Goal: Transaction & Acquisition: Subscribe to service/newsletter

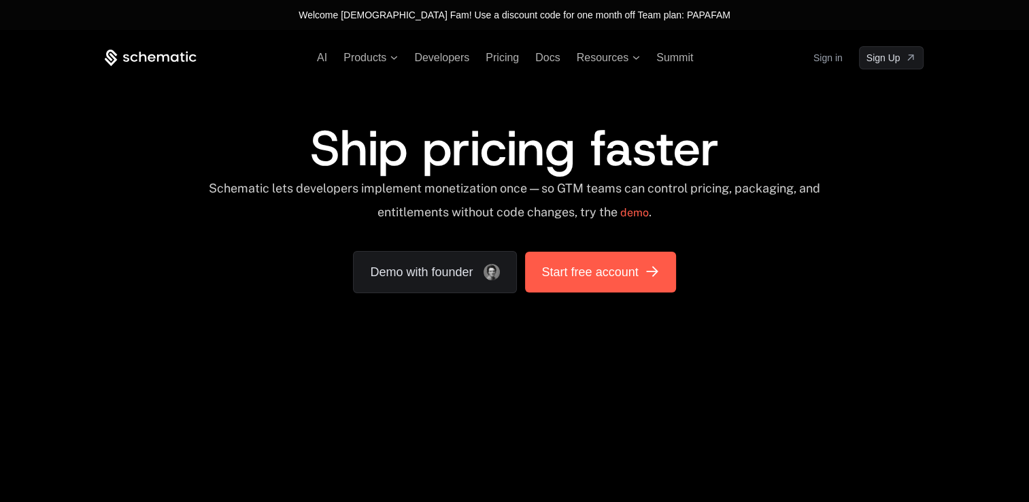
click at [589, 281] on link "Start free account" at bounding box center [600, 272] width 150 height 41
